Goal: Task Accomplishment & Management: Complete application form

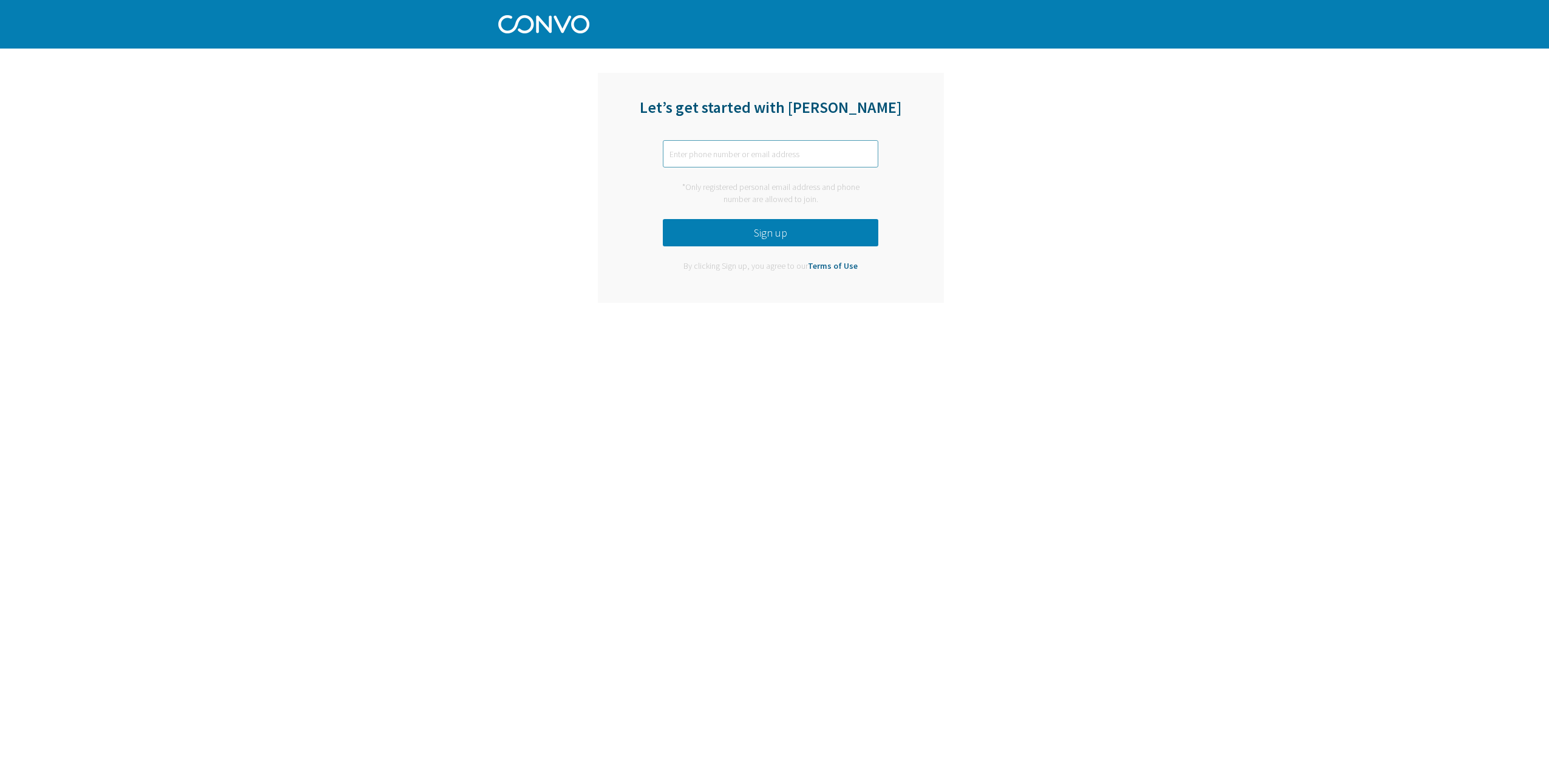
click at [755, 143] on input "text" at bounding box center [770, 154] width 215 height 28
click at [760, 233] on button "Sign up" at bounding box center [770, 232] width 215 height 28
drag, startPoint x: 763, startPoint y: 146, endPoint x: 646, endPoint y: 149, distance: 117.0
click at [646, 149] on div "Let’s get started with [PERSON_NAME] [EMAIL_ADDRESS][DOMAIN_NAME] *Only registe…" at bounding box center [770, 188] width 346 height 230
drag, startPoint x: 785, startPoint y: 151, endPoint x: 618, endPoint y: 164, distance: 167.5
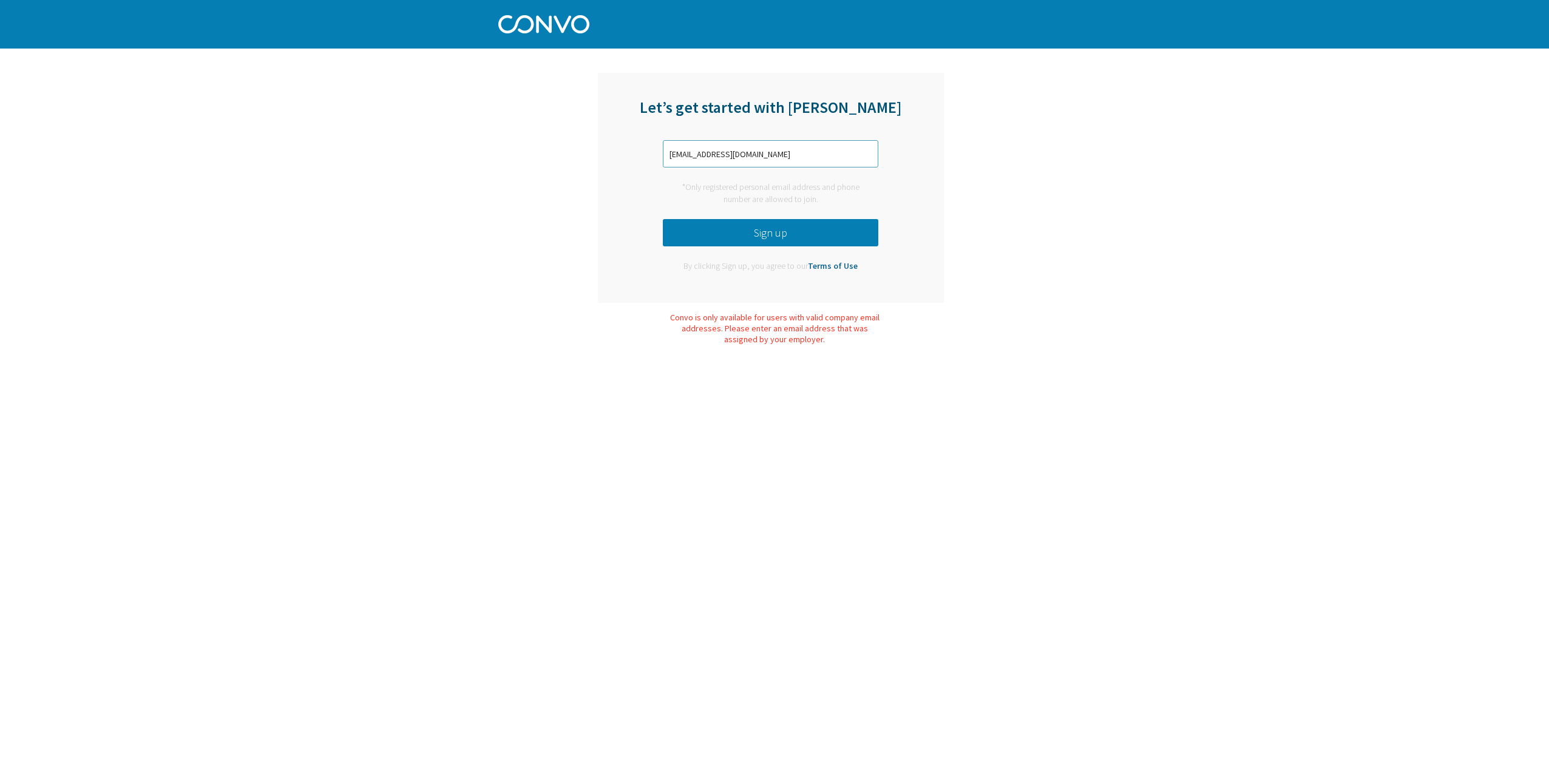
click at [618, 164] on div "Let’s get started with [PERSON_NAME] [EMAIL_ADDRESS][DOMAIN_NAME] *Only registe…" at bounding box center [770, 188] width 346 height 230
type input "[PERSON_NAME][EMAIL_ADDRESS][PERSON_NAME][DOMAIN_NAME]"
click at [773, 236] on button "Sign up" at bounding box center [770, 232] width 215 height 28
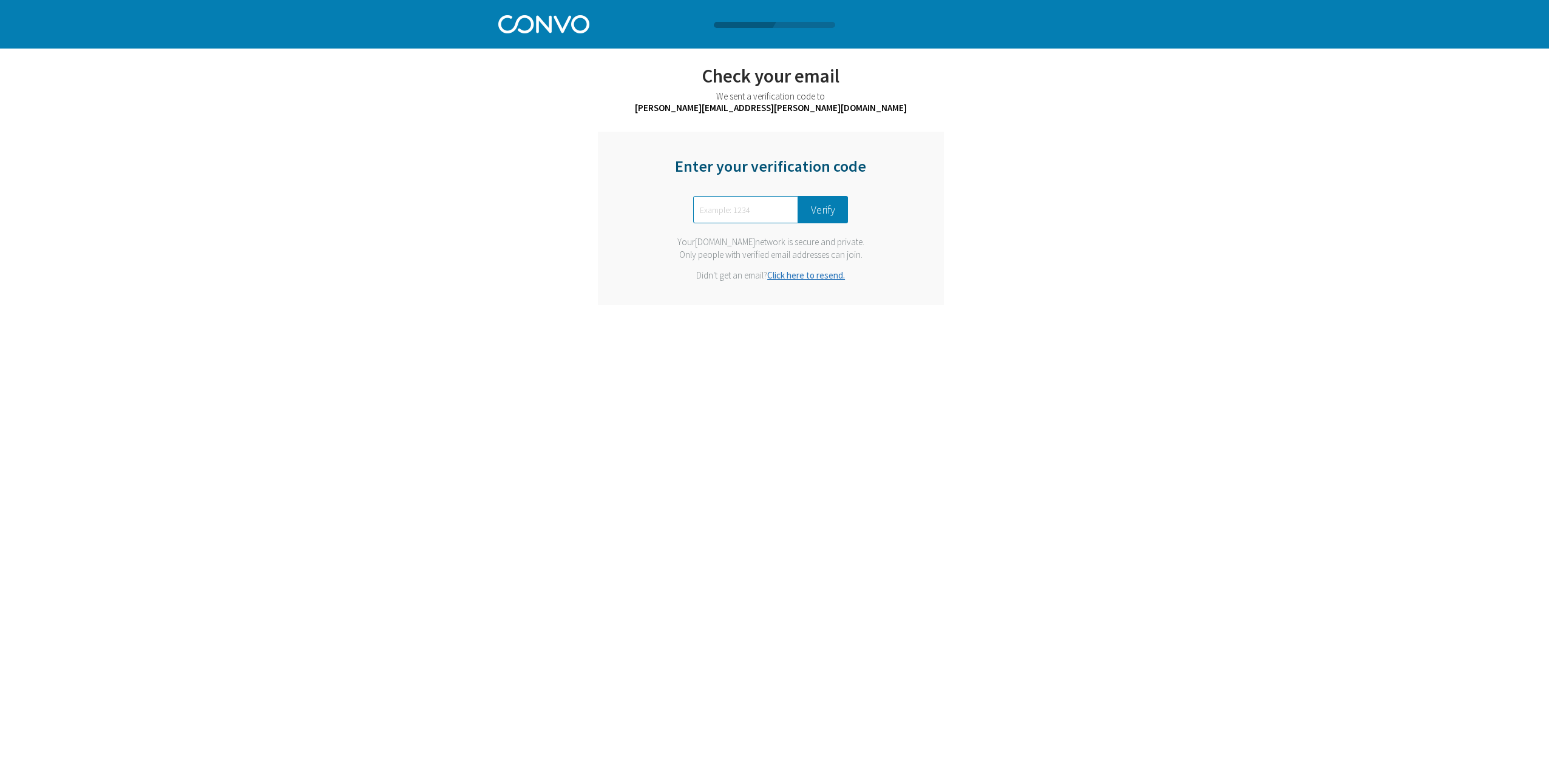
click at [727, 206] on input "text" at bounding box center [745, 209] width 105 height 28
type input "8389"
click at [830, 212] on button "Verify" at bounding box center [823, 209] width 50 height 28
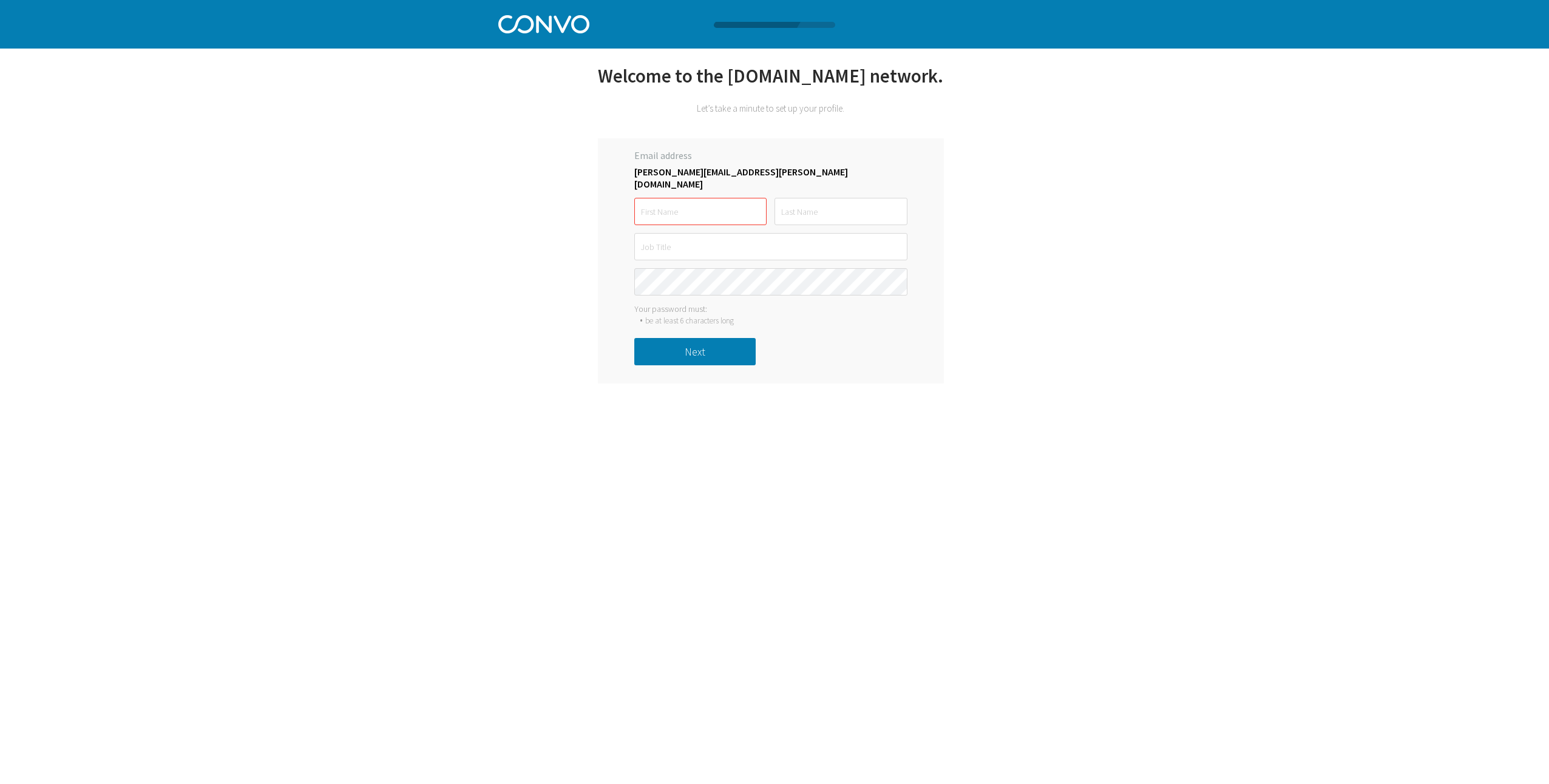
click at [684, 204] on input "text" at bounding box center [700, 211] width 132 height 28
type input "[PERSON_NAME]"
type input "m"
type input "M"
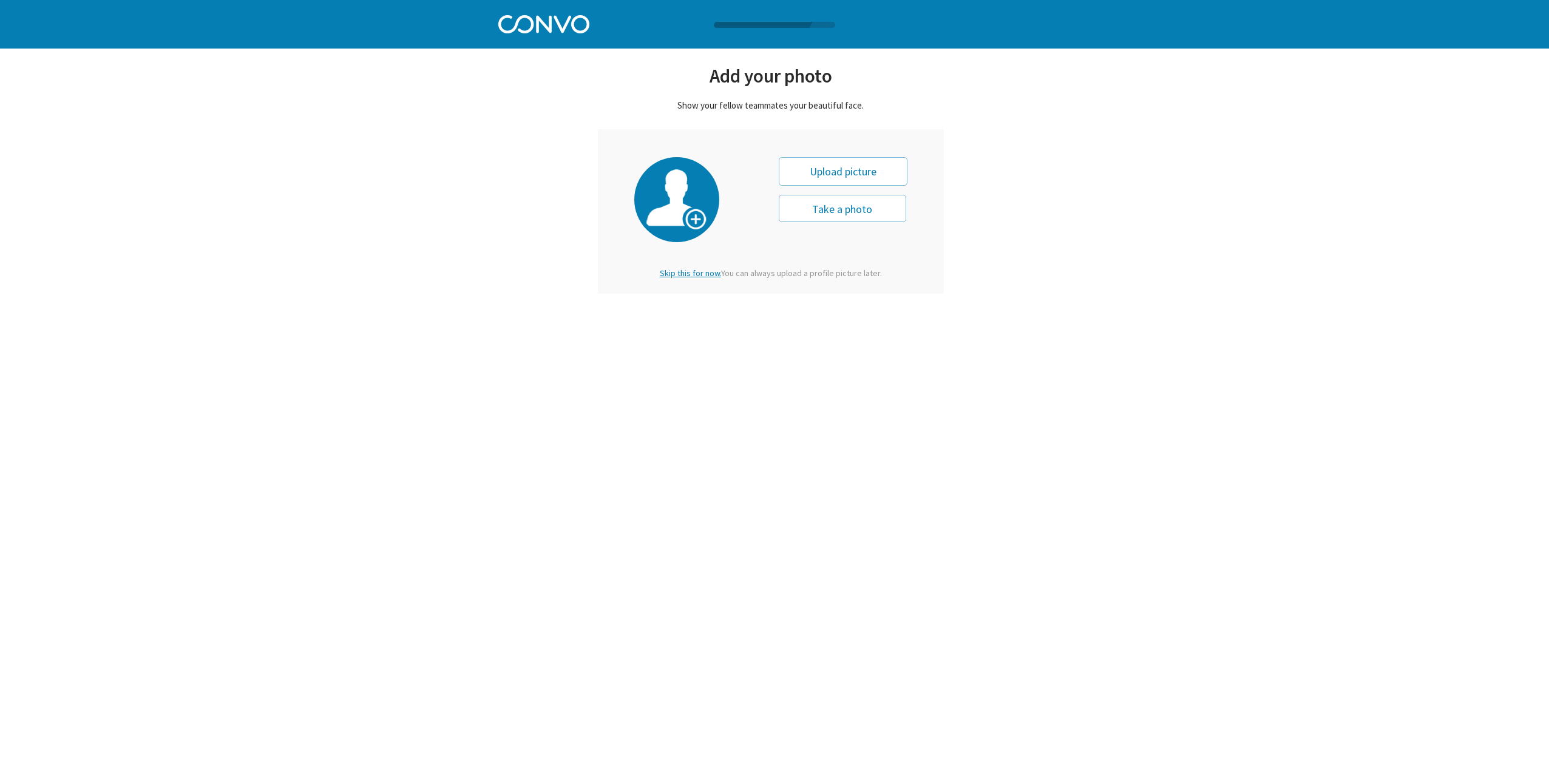
click at [694, 272] on span "Skip this for now." at bounding box center [690, 272] width 62 height 11
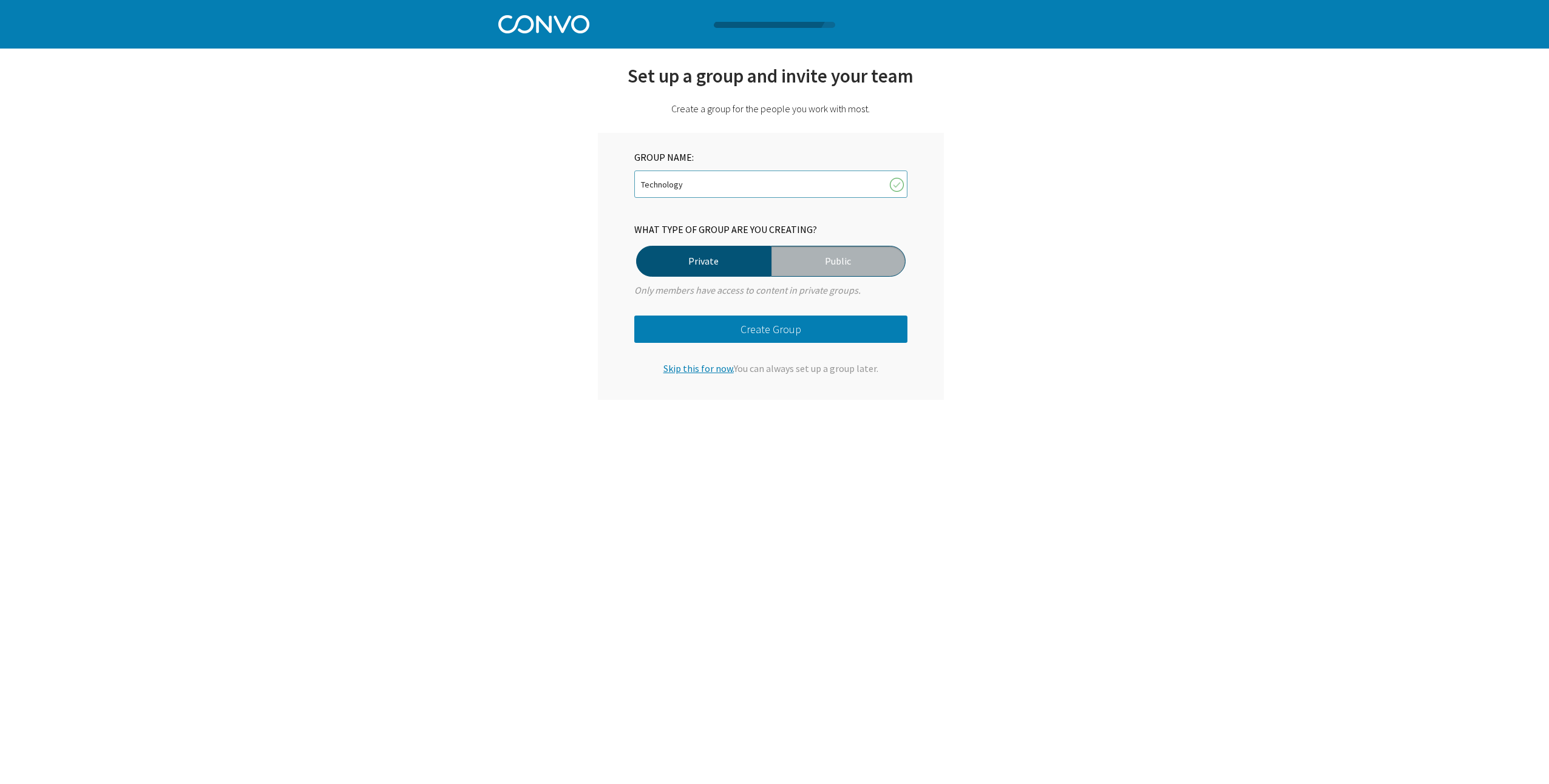
type input "Technology"
click at [699, 364] on span "Skip this for now." at bounding box center [698, 368] width 70 height 12
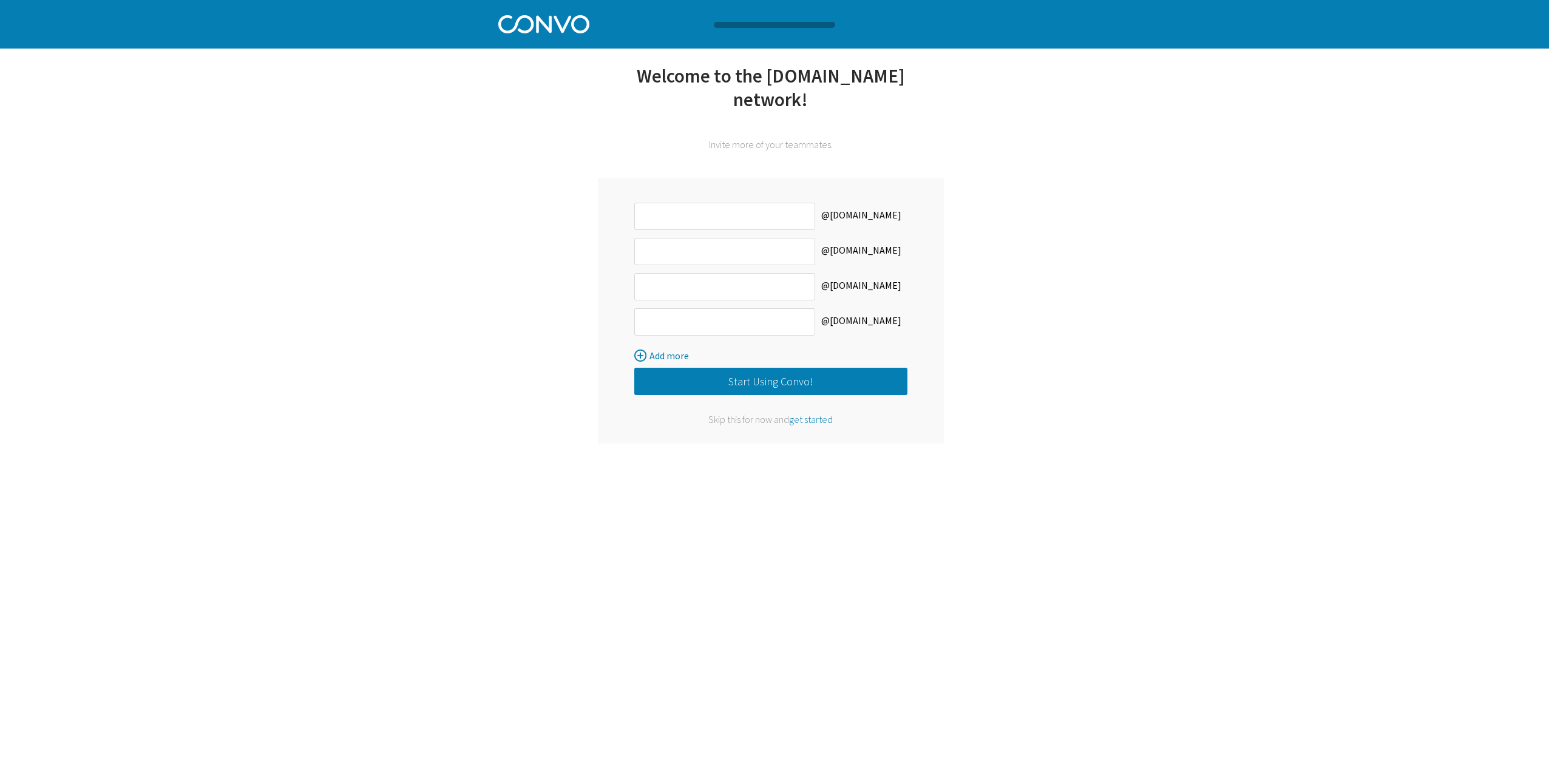
click at [809, 413] on span "get started" at bounding box center [811, 419] width 44 height 12
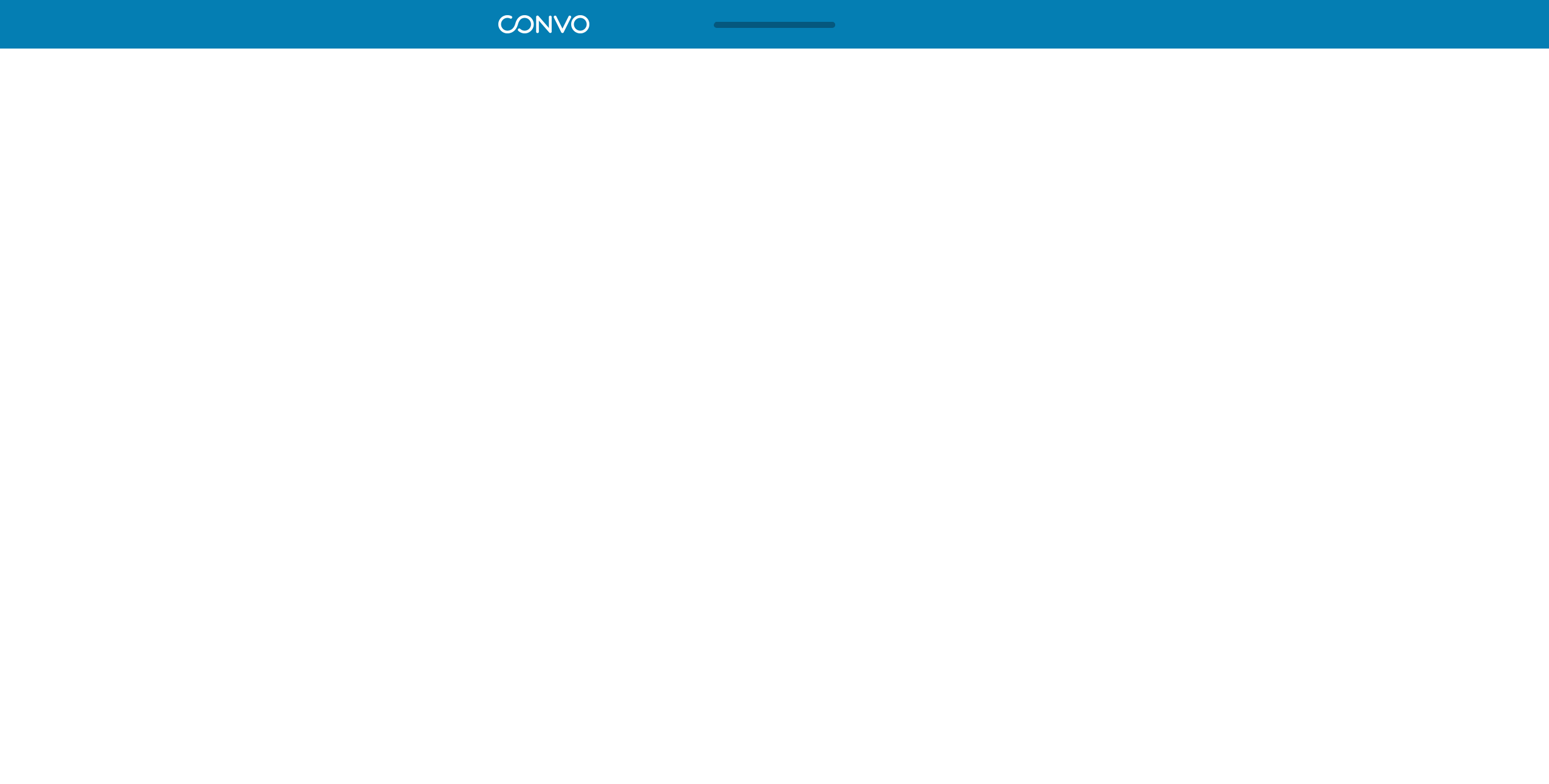
click at [805, 59] on html "Log in Pricing Security Apps Contact Sales Careers 1 1 1 Let’s get started with…" at bounding box center [774, 29] width 1549 height 59
